Goal: Task Accomplishment & Management: Manage account settings

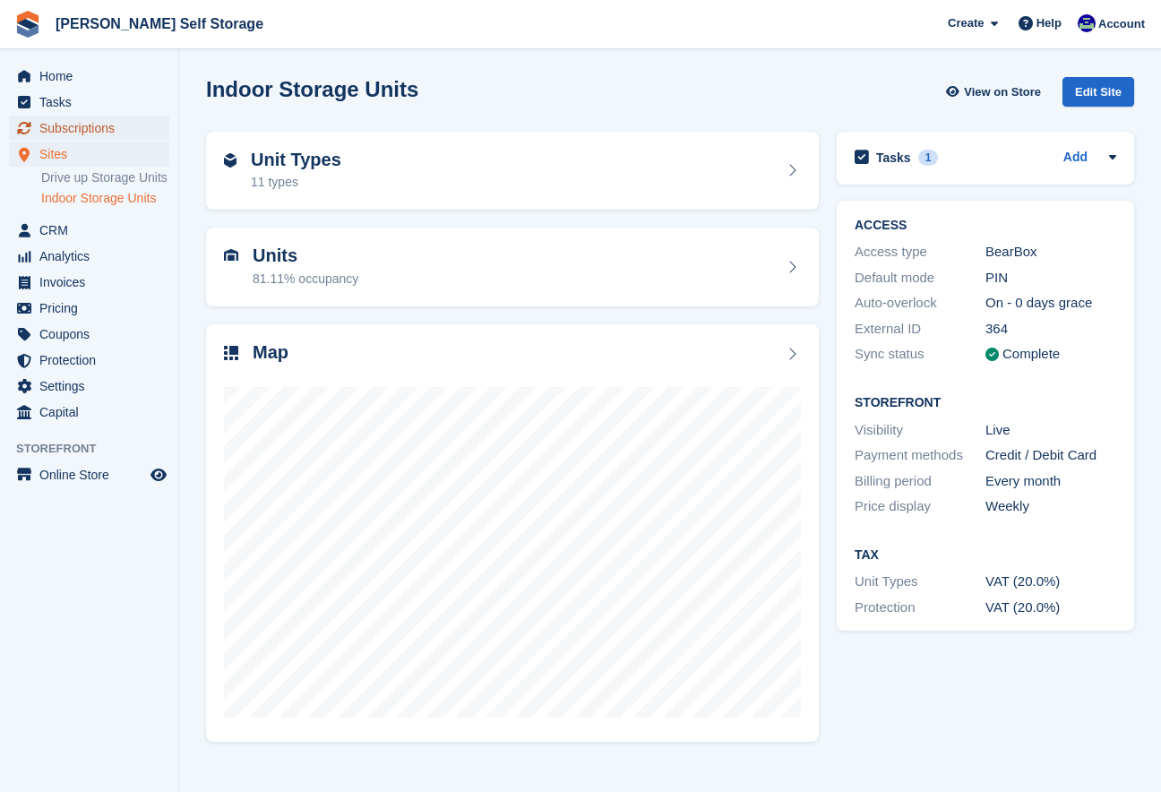
click at [61, 129] on span "Subscriptions" at bounding box center [92, 128] width 107 height 25
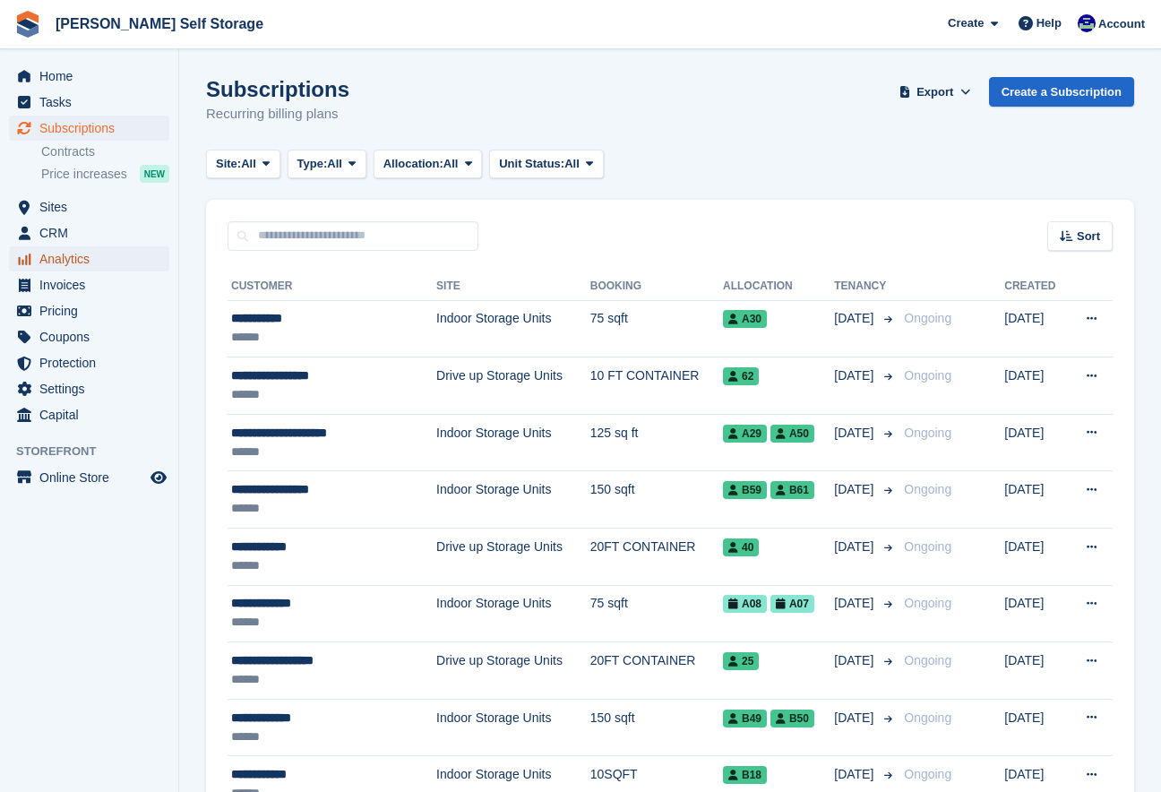
click at [73, 260] on span "Analytics" at bounding box center [92, 258] width 107 height 25
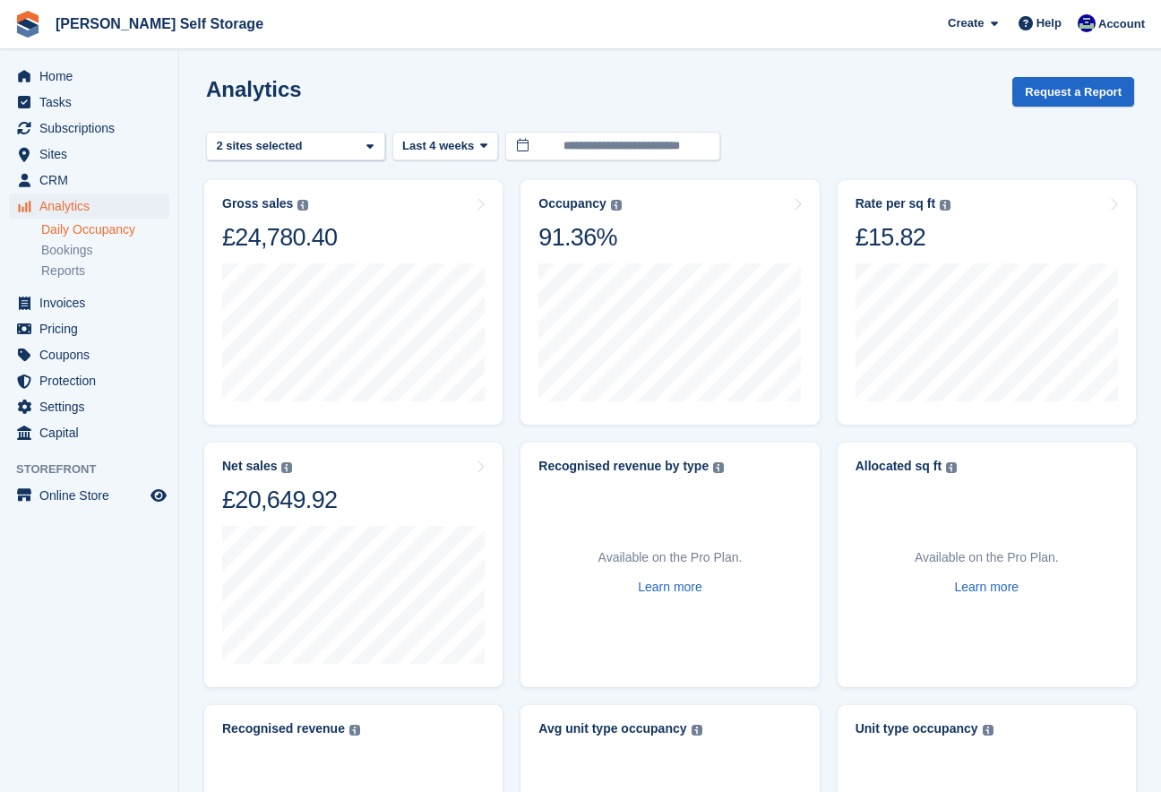
click at [98, 228] on link "Daily Occupancy" at bounding box center [105, 229] width 128 height 17
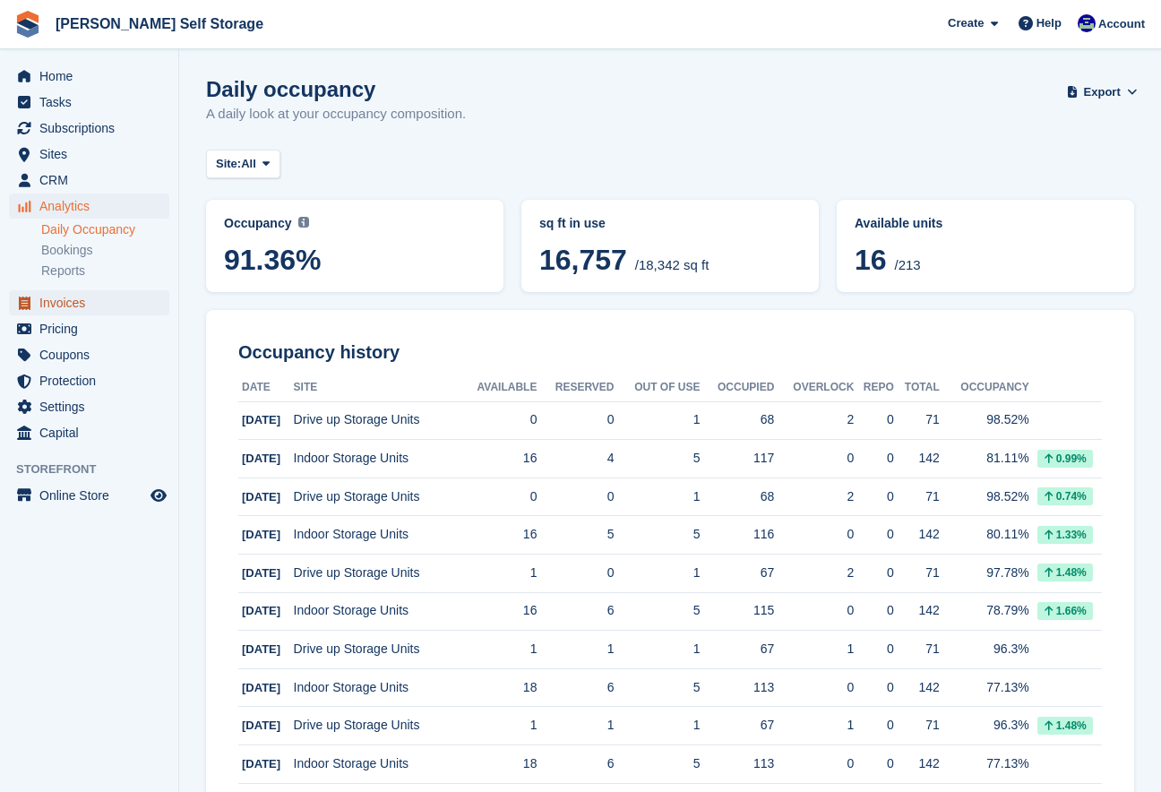
click at [80, 299] on span "Invoices" at bounding box center [92, 302] width 107 height 25
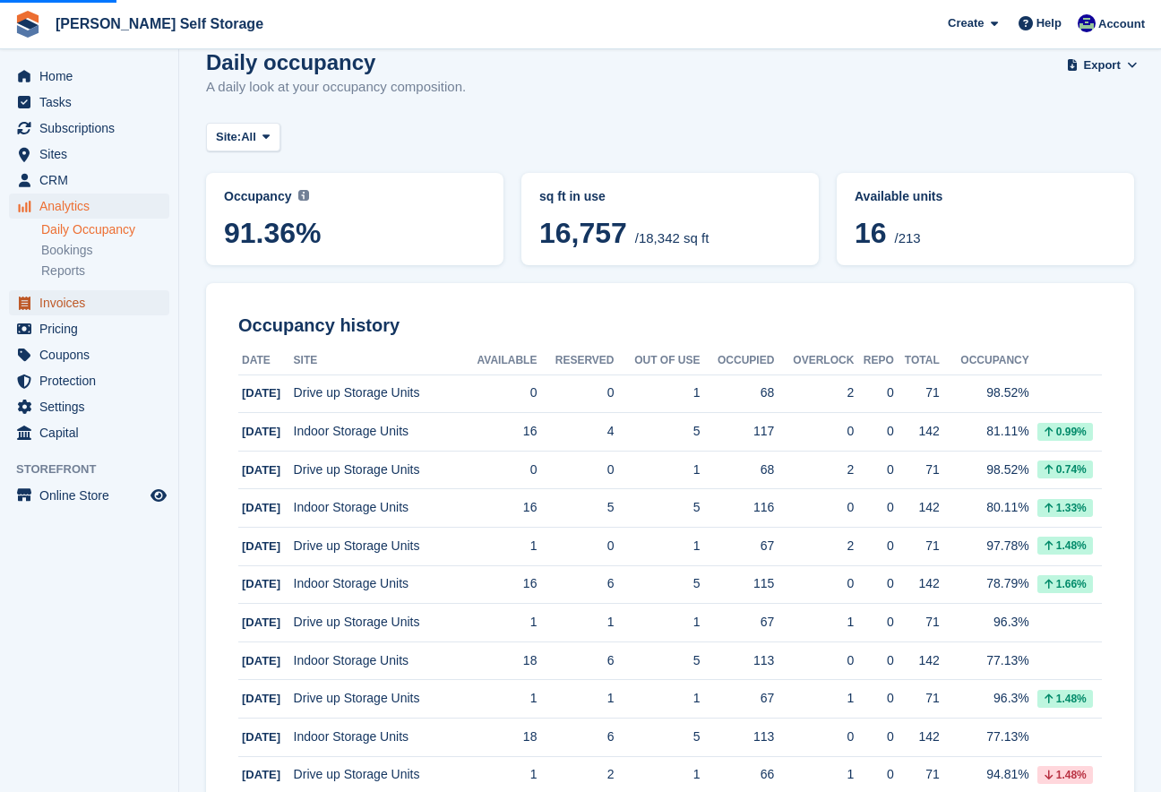
scroll to position [33, 0]
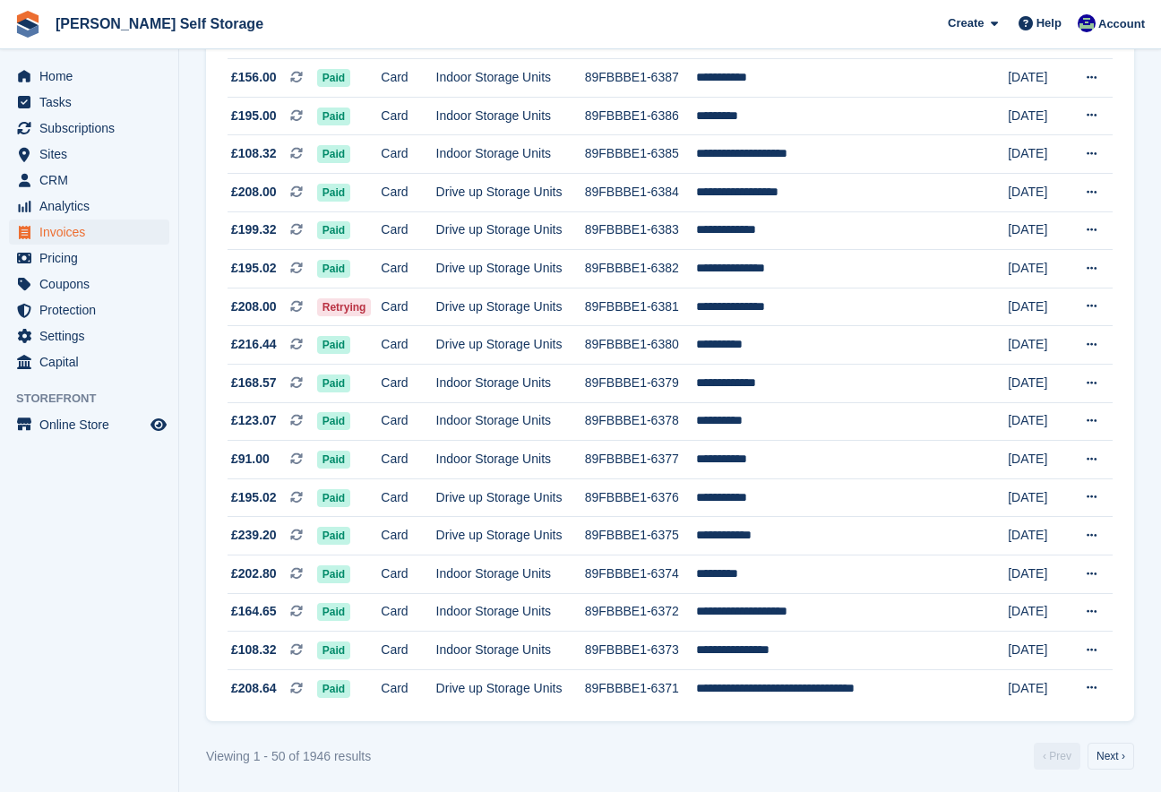
scroll to position [1505, 0]
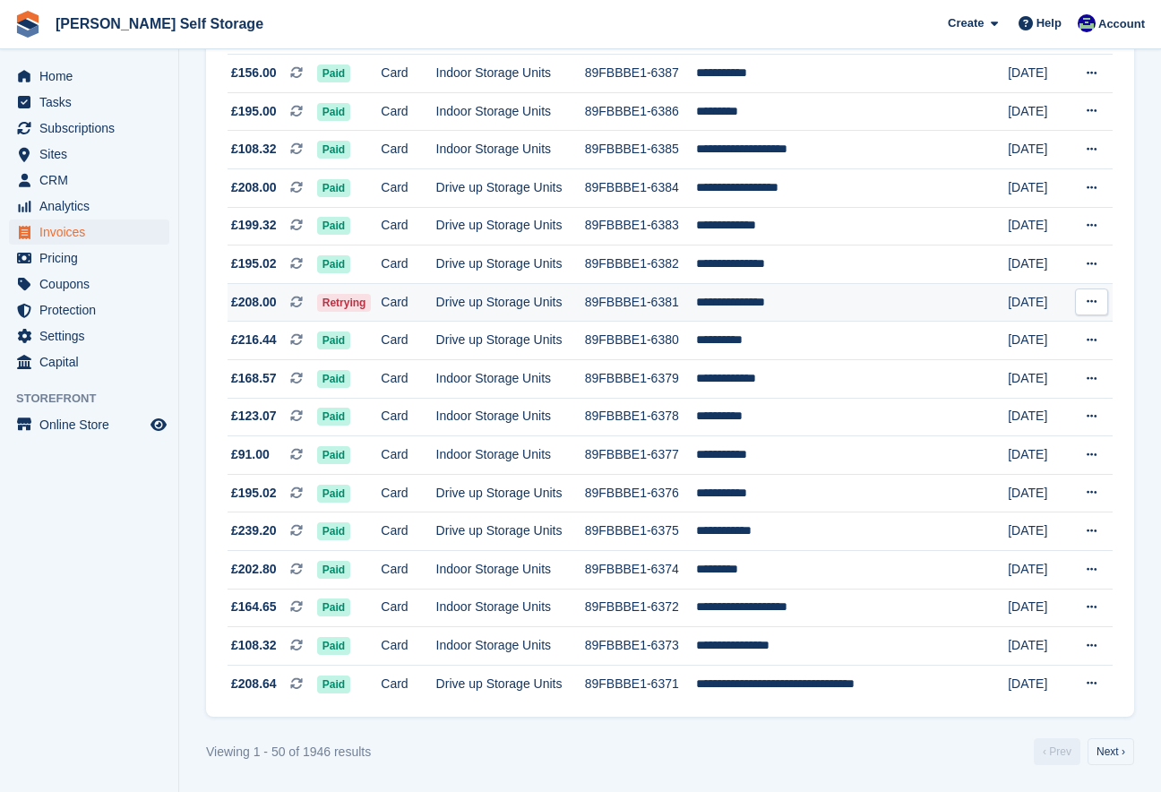
click at [497, 311] on td "Drive up Storage Units" at bounding box center [510, 302] width 149 height 39
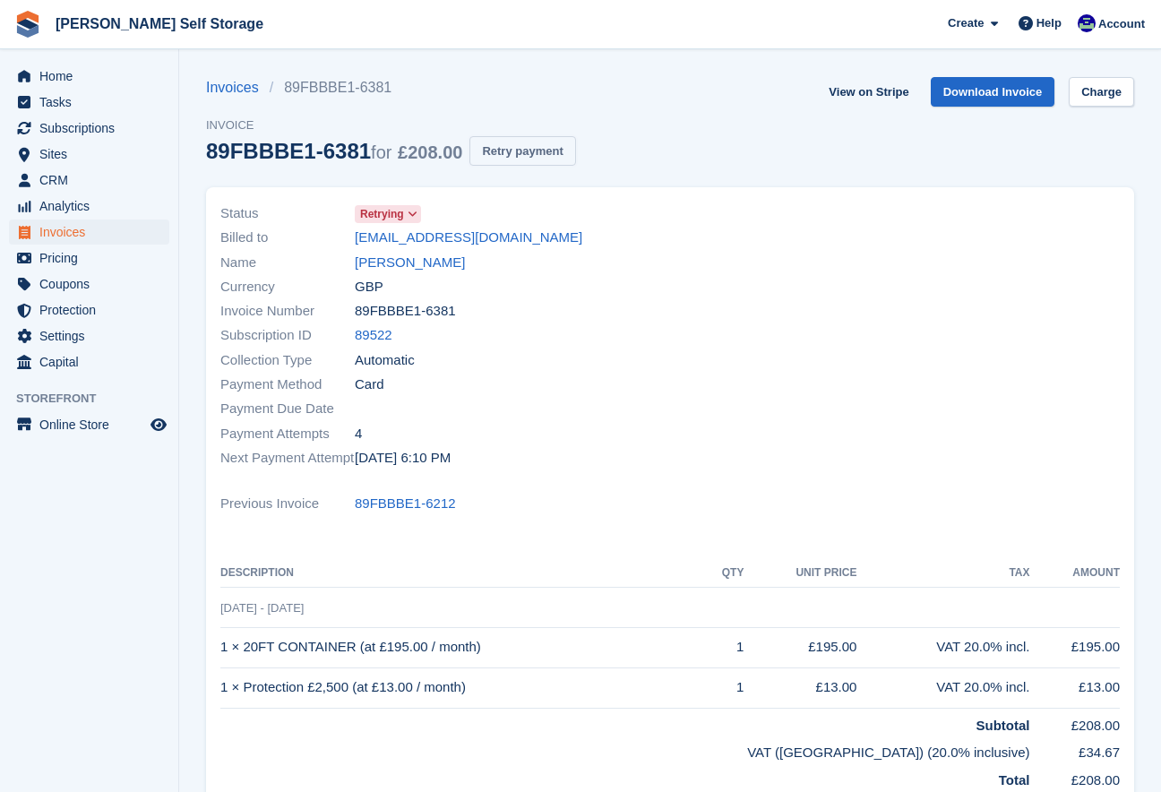
click at [571, 140] on button "Retry payment" at bounding box center [522, 151] width 106 height 30
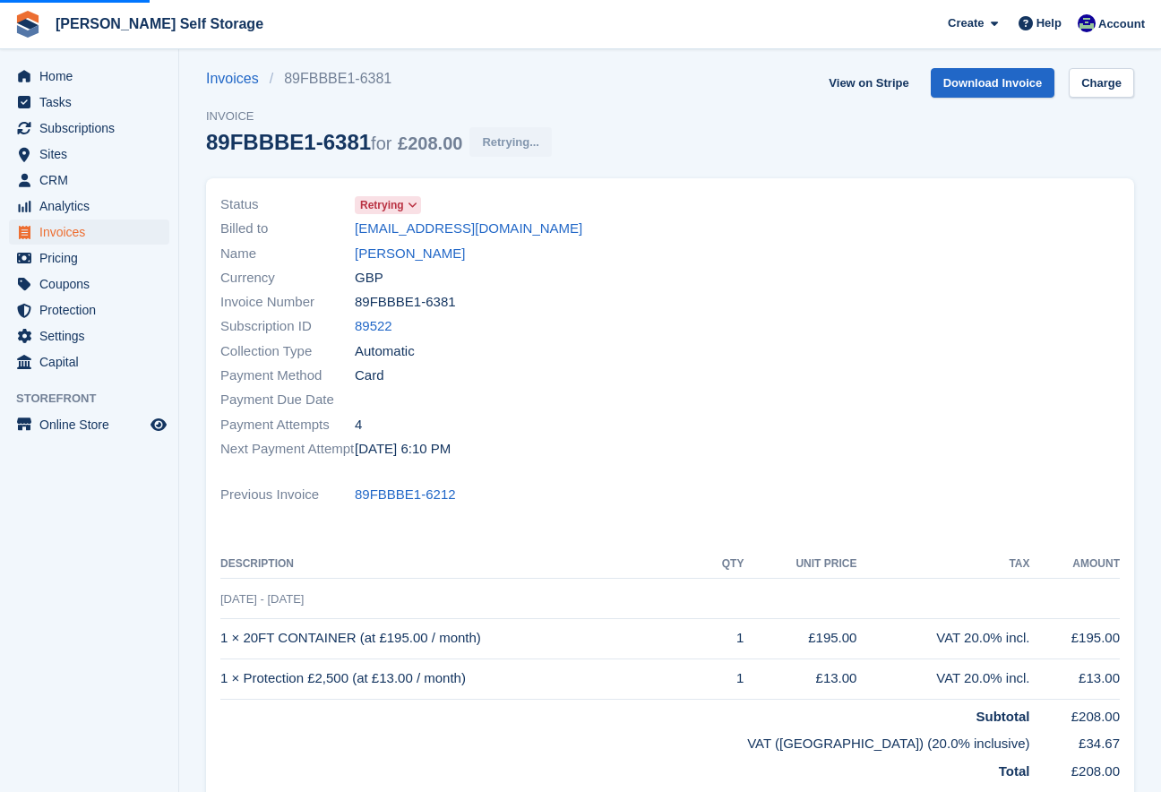
click at [399, 208] on span "Retrying" at bounding box center [382, 205] width 44 height 16
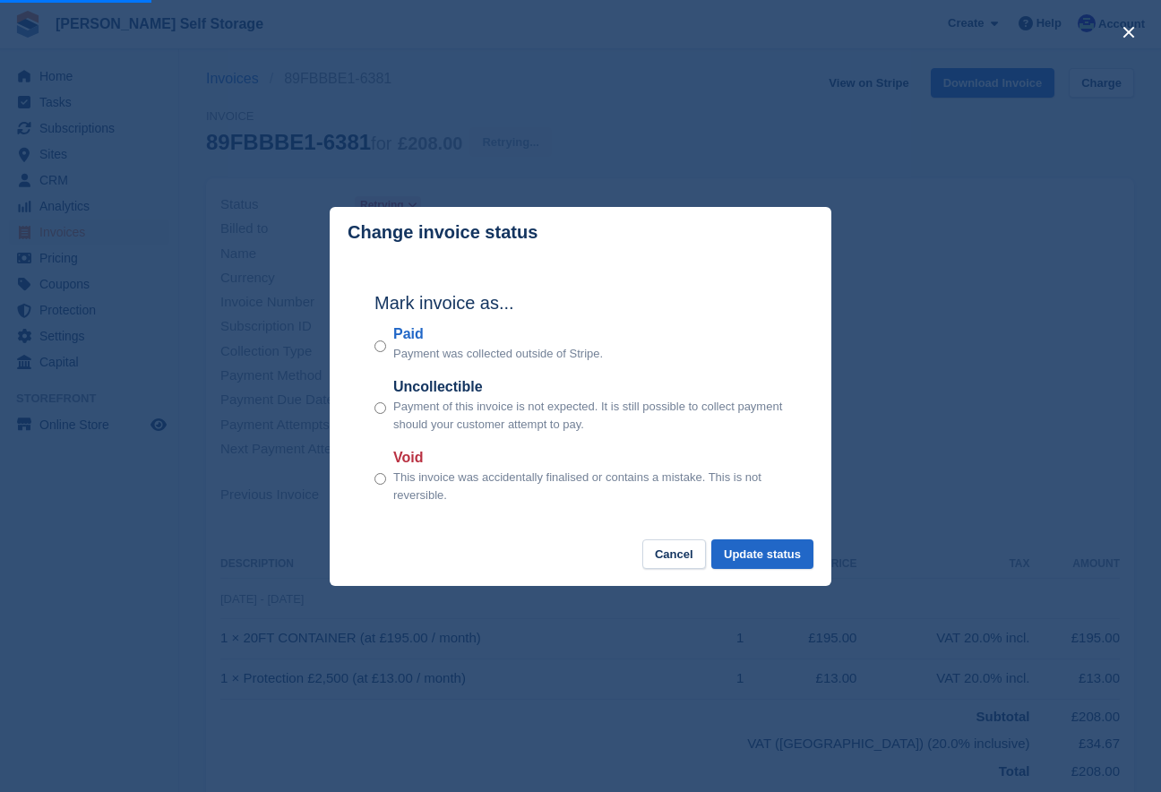
scroll to position [0, 0]
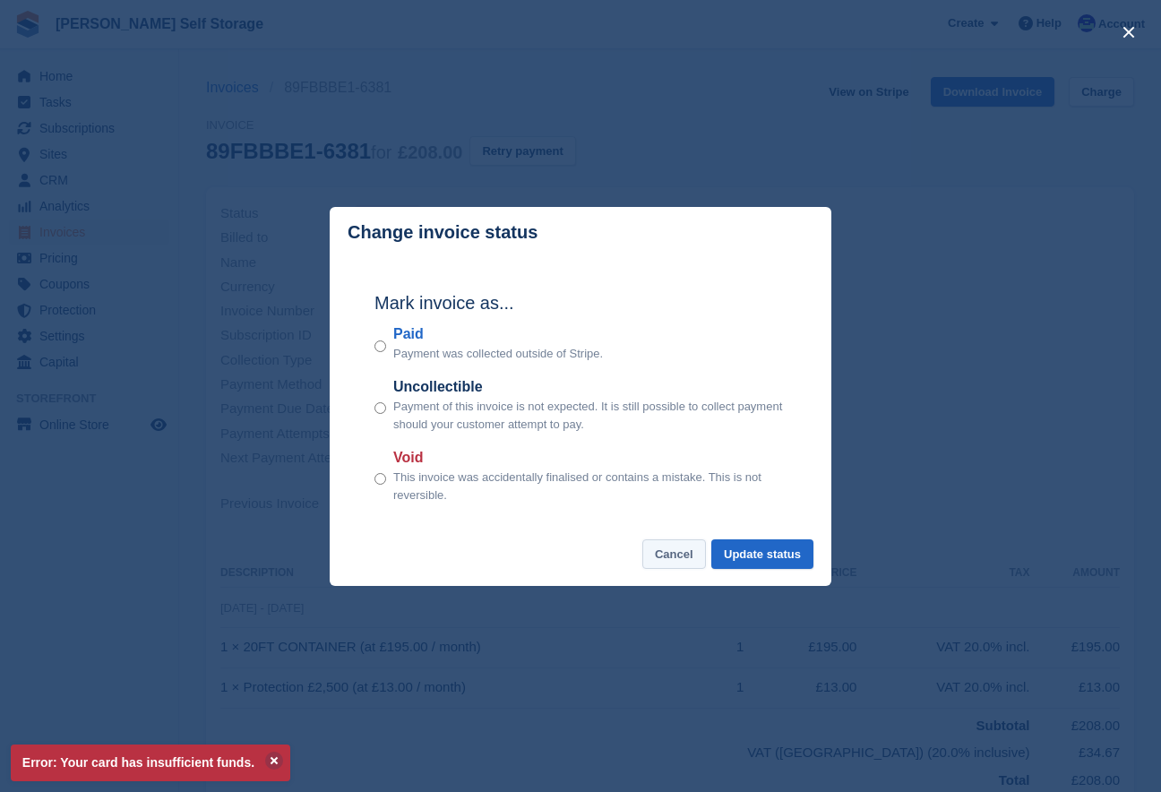
click at [652, 564] on button "Cancel" at bounding box center [674, 554] width 64 height 30
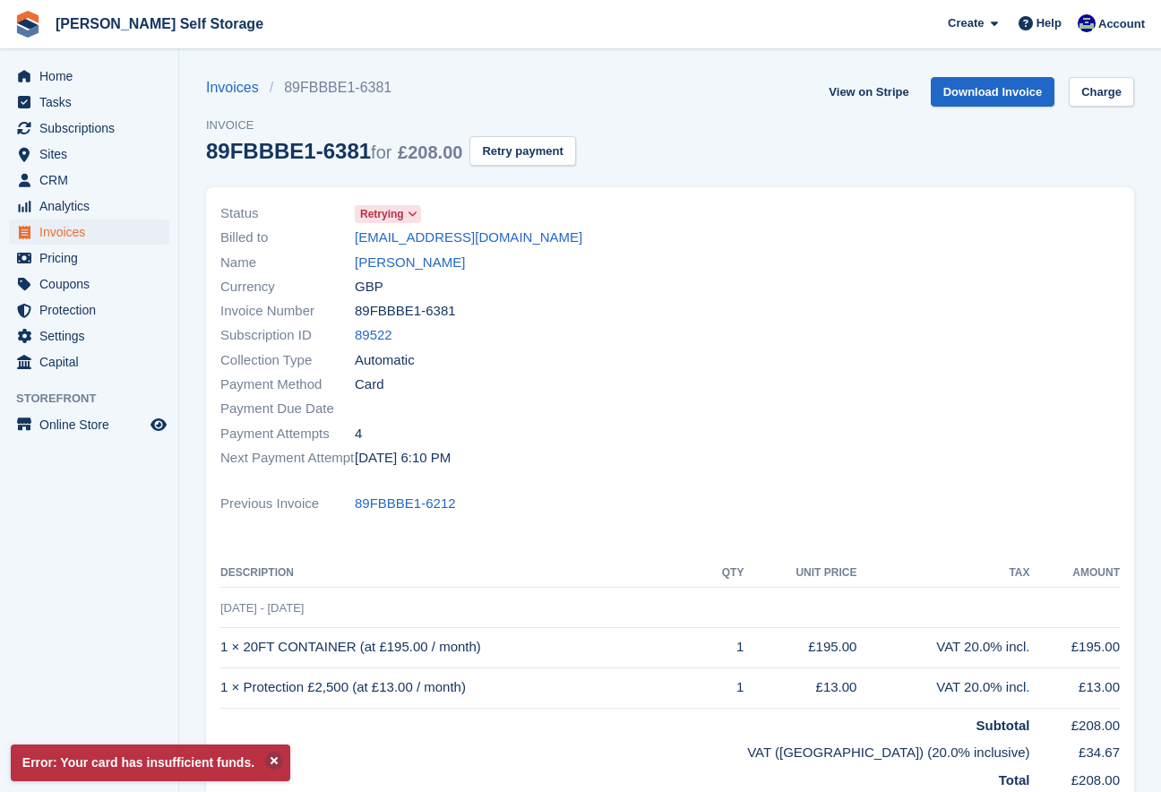
scroll to position [1, 0]
click at [552, 160] on button "Retry payment" at bounding box center [522, 150] width 106 height 30
